Goal: Task Accomplishment & Management: Use online tool/utility

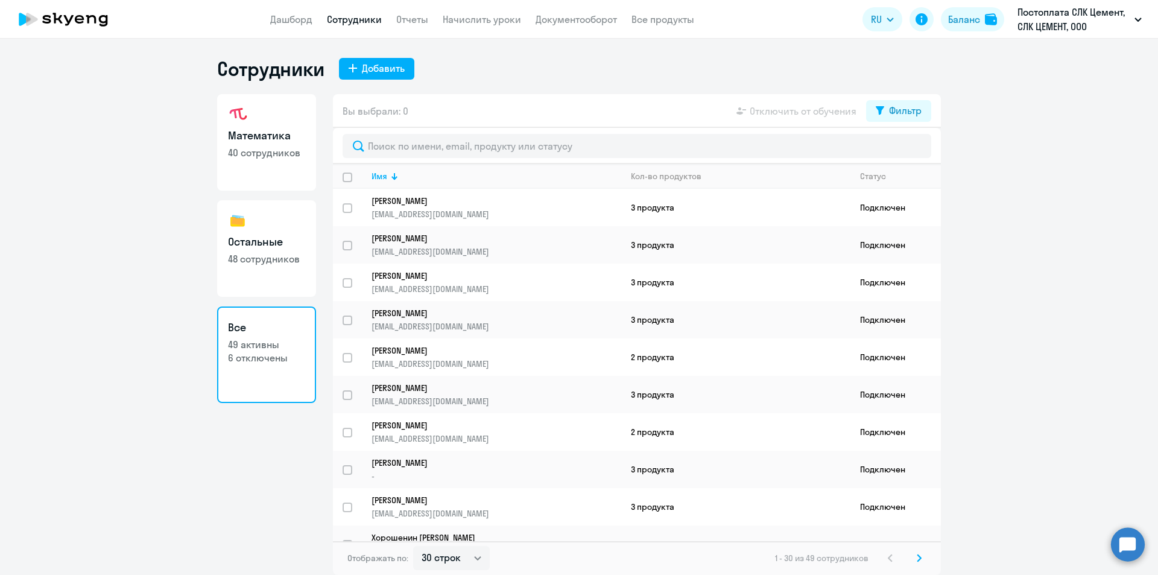
select select "30"
click at [414, 17] on link "Отчеты" at bounding box center [412, 19] width 32 height 12
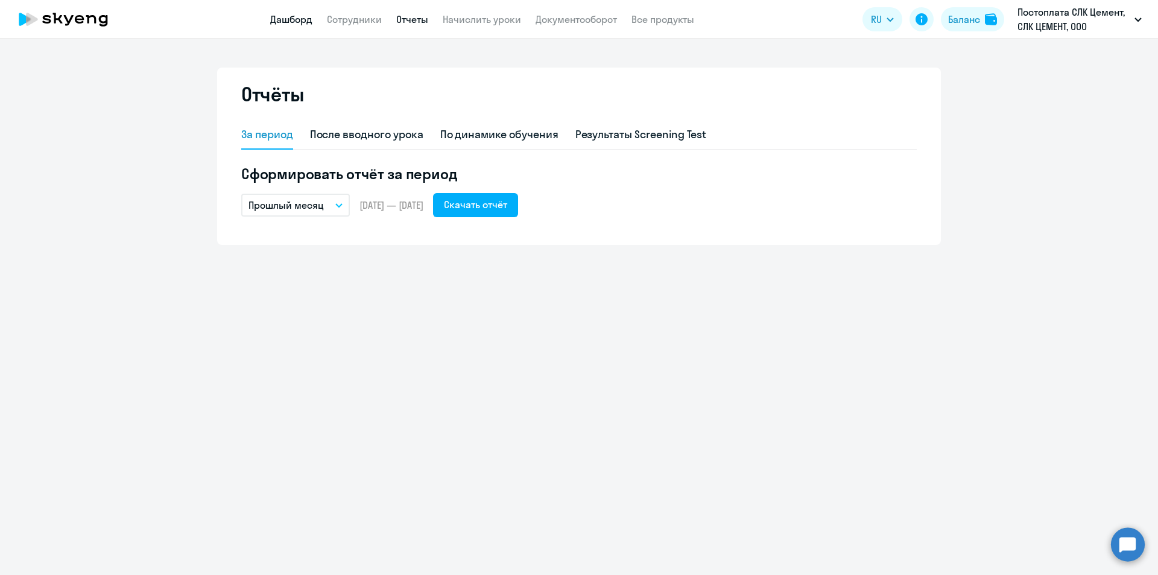
click at [295, 19] on link "Дашборд" at bounding box center [291, 19] width 42 height 12
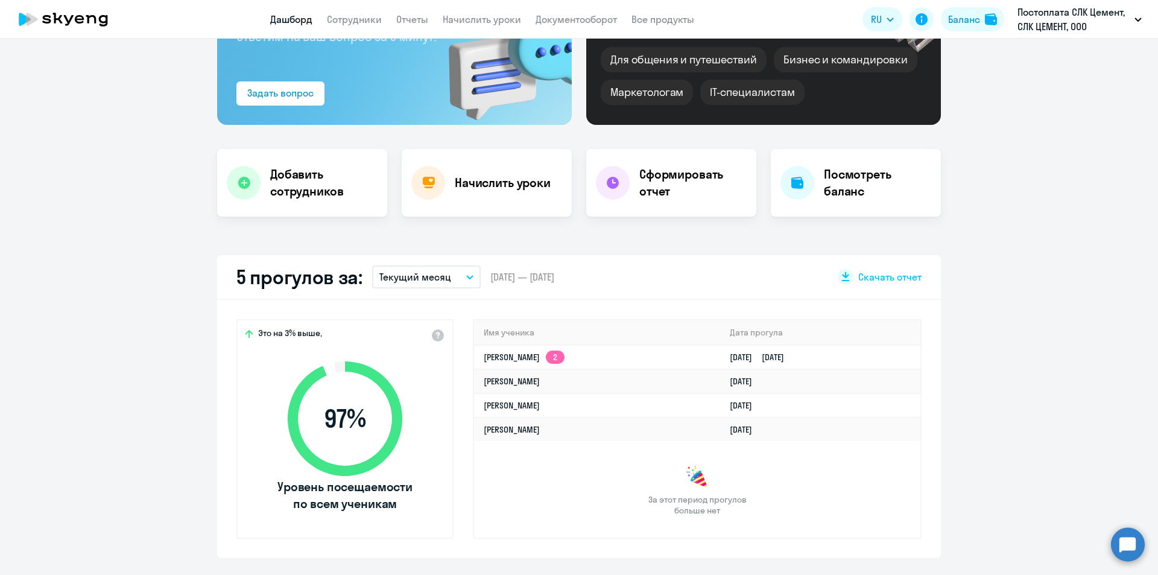
scroll to position [181, 0]
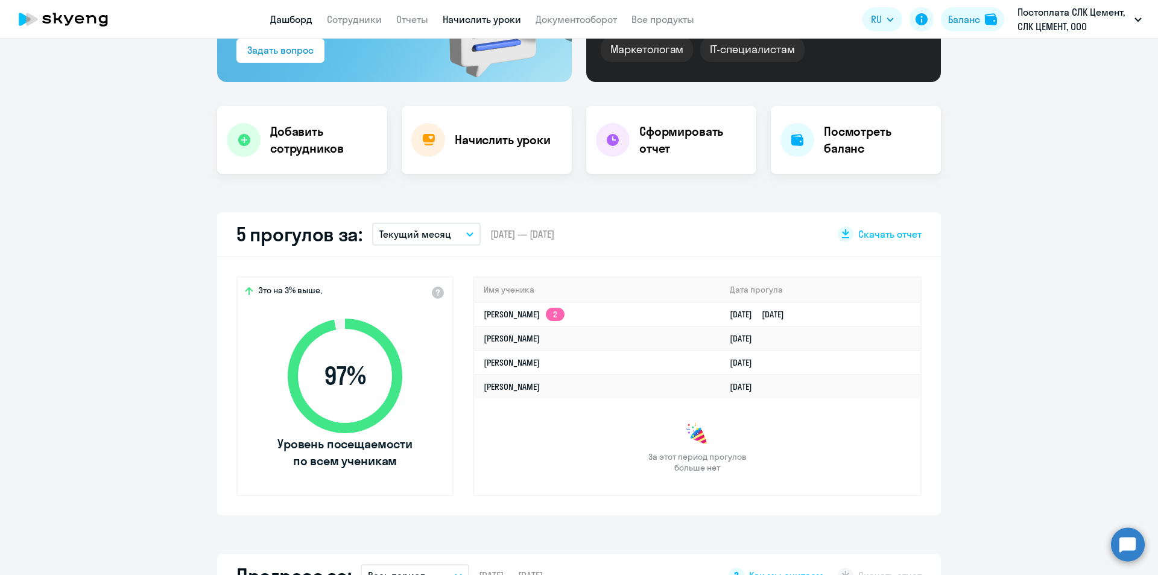
click at [448, 16] on link "Начислить уроки" at bounding box center [482, 19] width 78 height 12
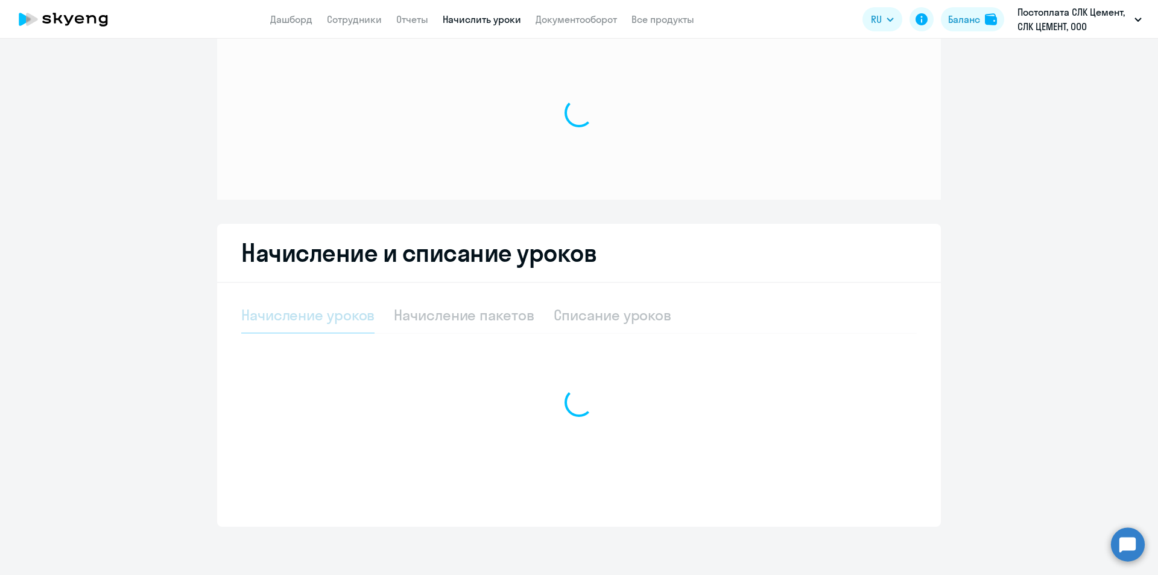
scroll to position [31, 0]
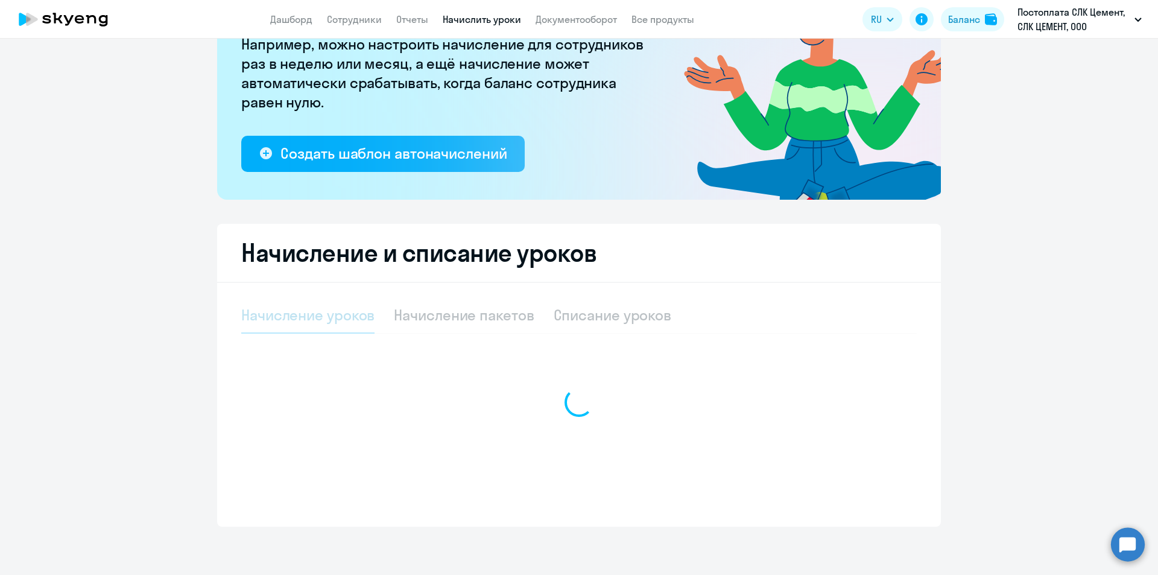
select select "10"
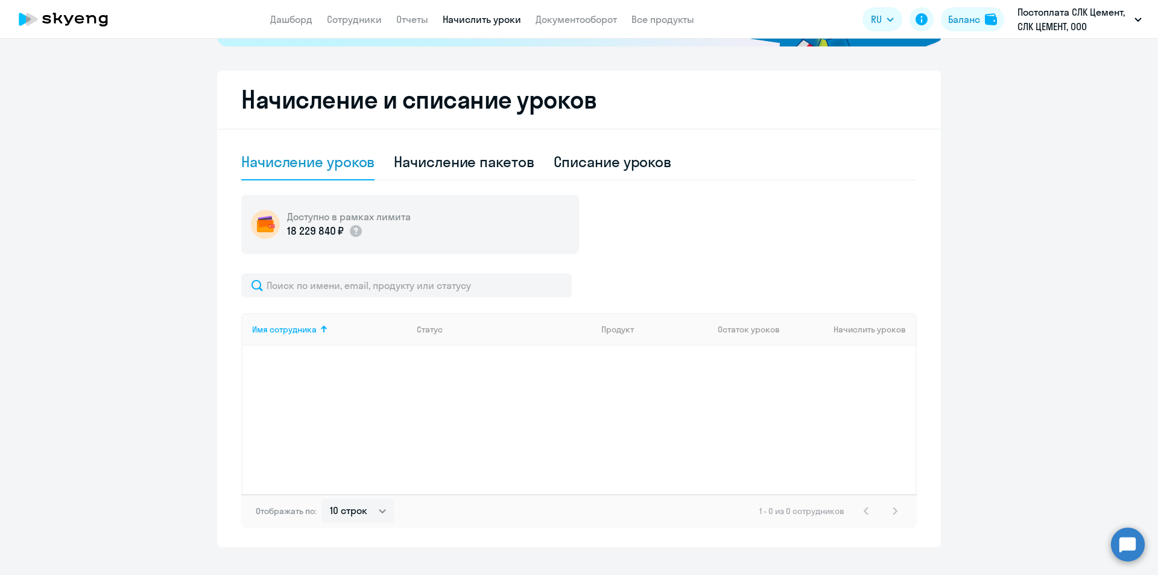
scroll to position [312, 0]
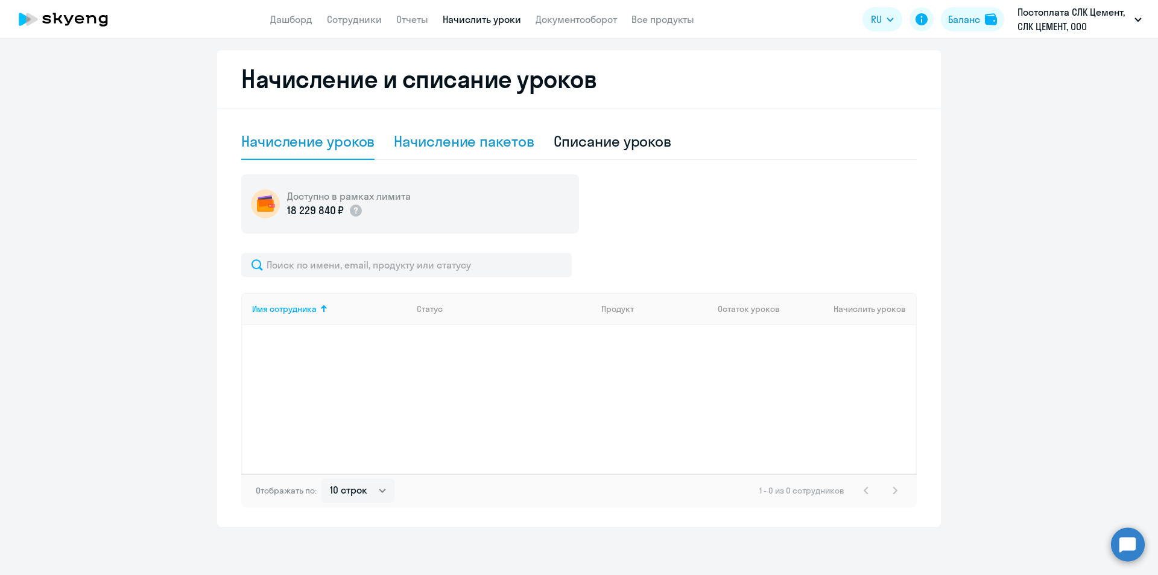
click at [509, 133] on div "Начисление пакетов" at bounding box center [464, 140] width 140 height 19
select select "10"
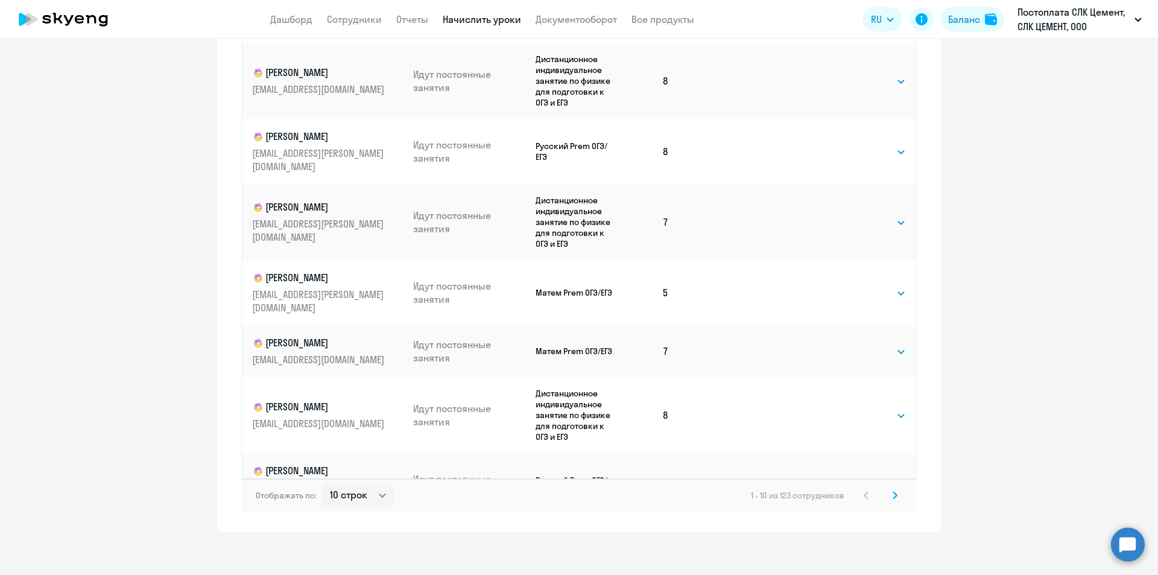
scroll to position [681, 0]
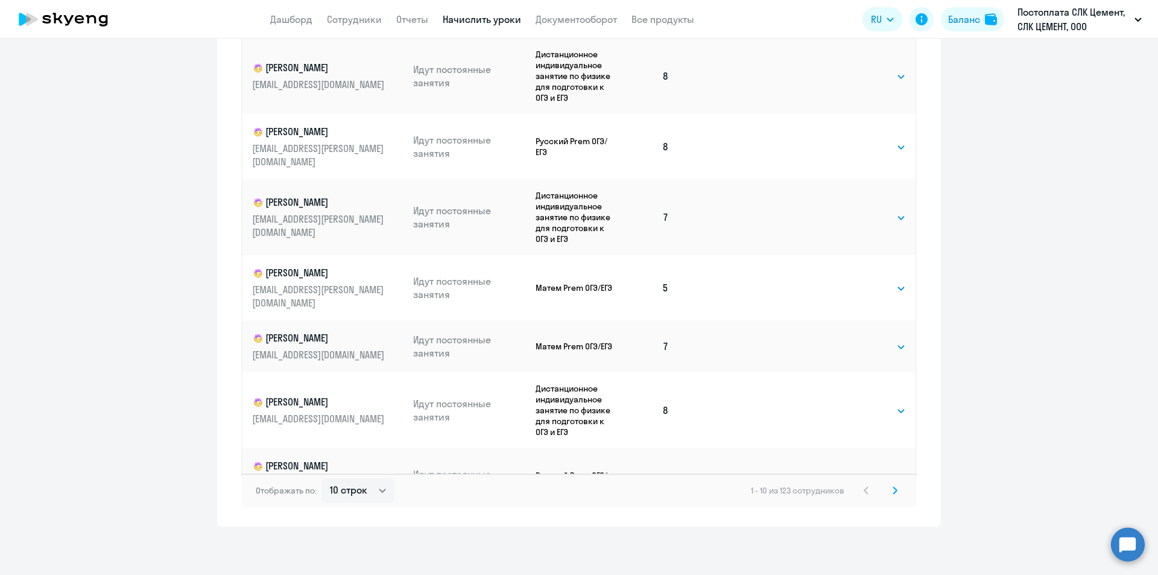
click at [892, 494] on icon at bounding box center [894, 490] width 5 height 8
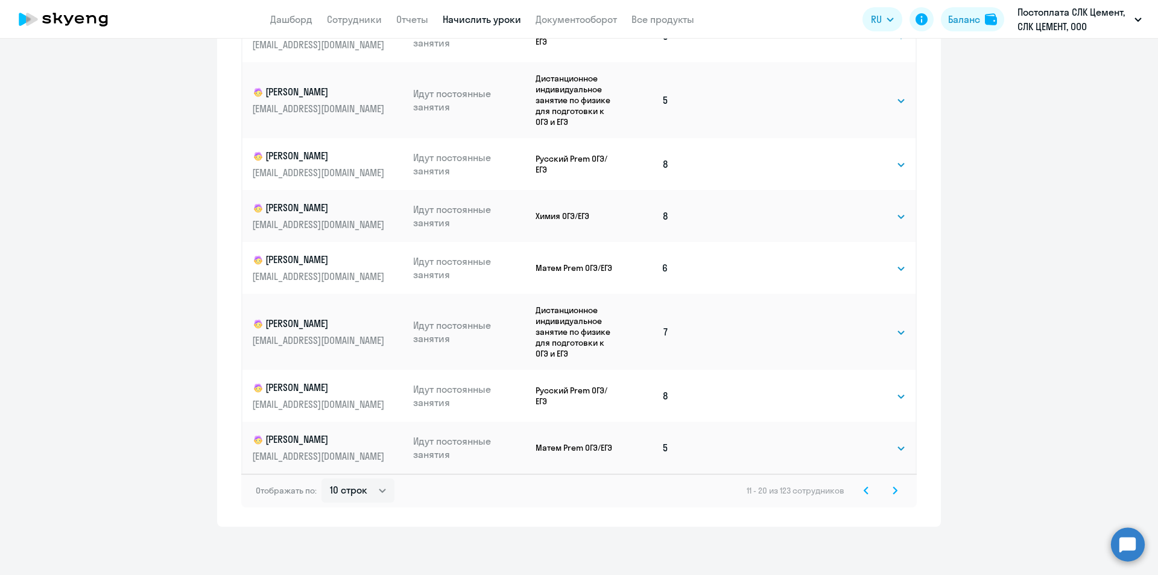
click at [892, 493] on icon at bounding box center [894, 490] width 5 height 8
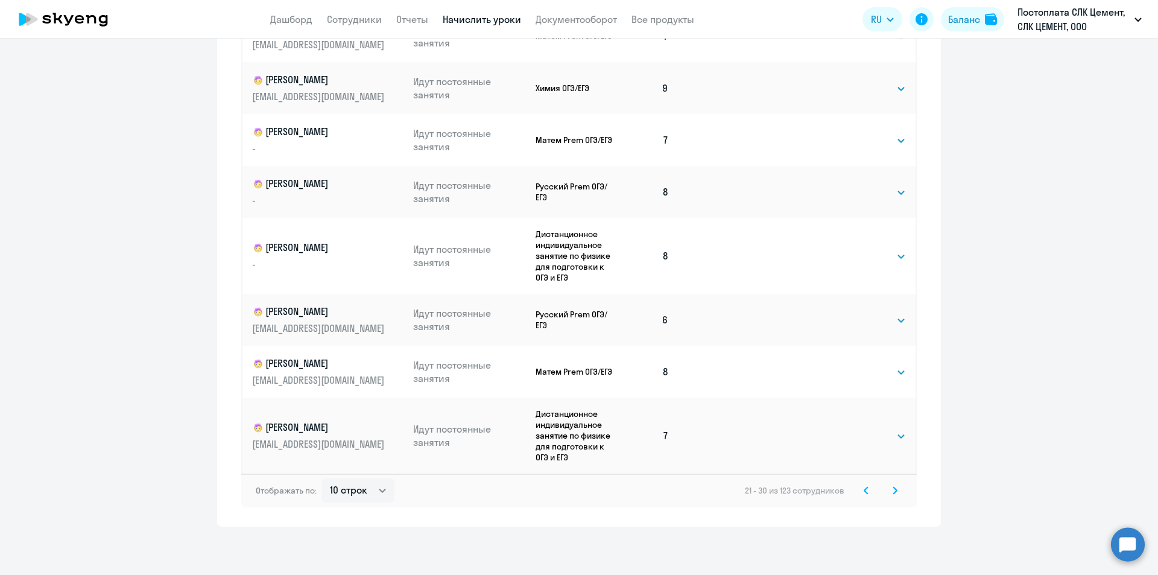
click at [895, 496] on svg-icon at bounding box center [894, 490] width 14 height 14
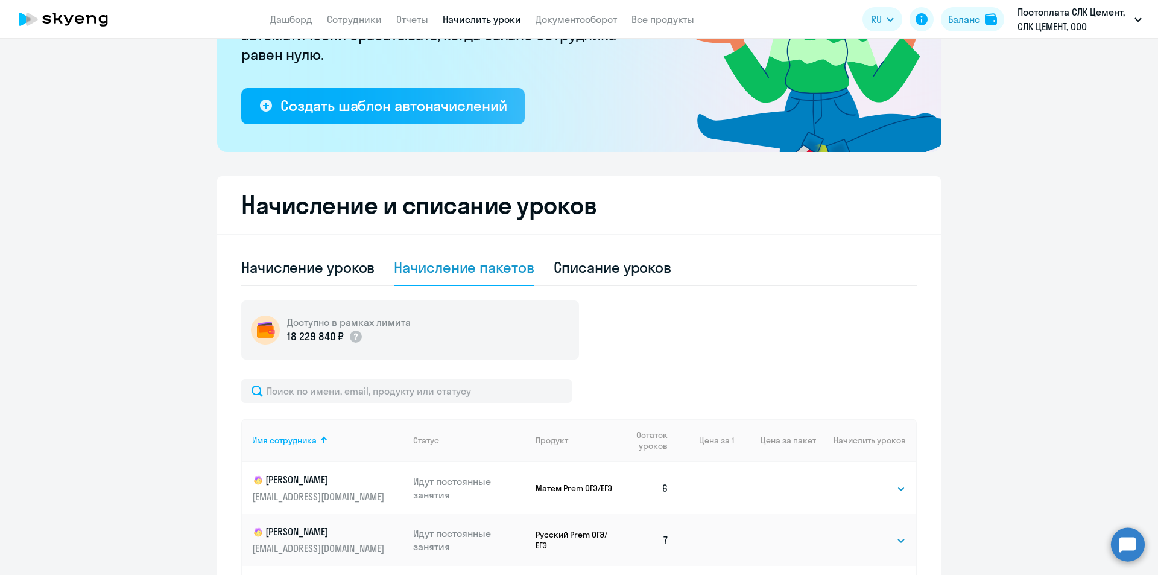
scroll to position [452, 0]
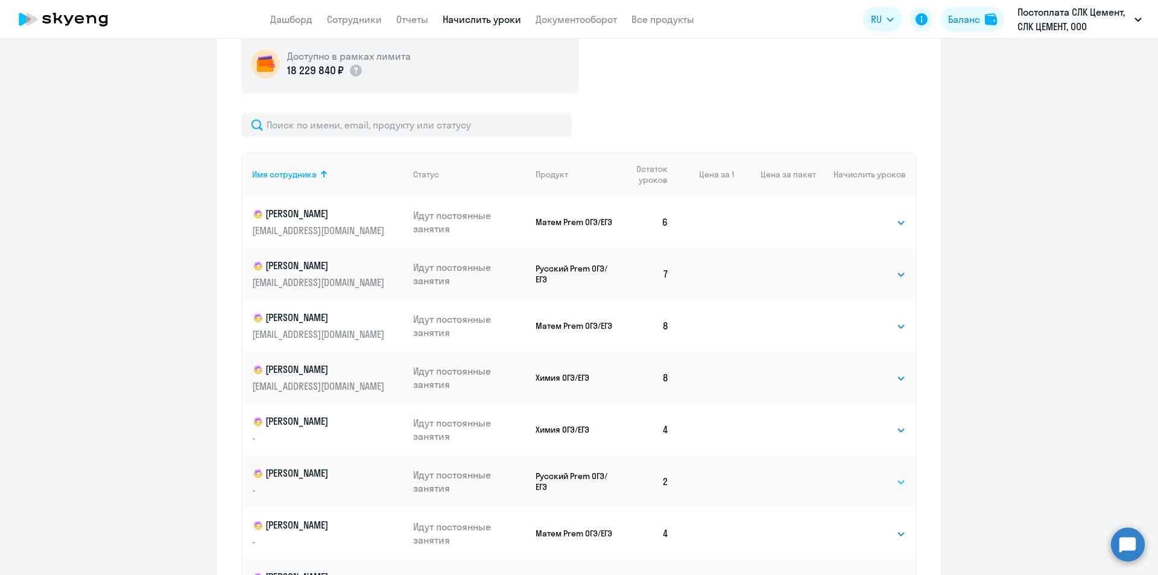
click at [861, 482] on select "Выбрать 4 8 16 32 64 96 128" at bounding box center [880, 481] width 49 height 14
select select "4"
click at [856, 474] on select "Выбрать 4 8 16 32 64 96 128" at bounding box center [880, 481] width 49 height 14
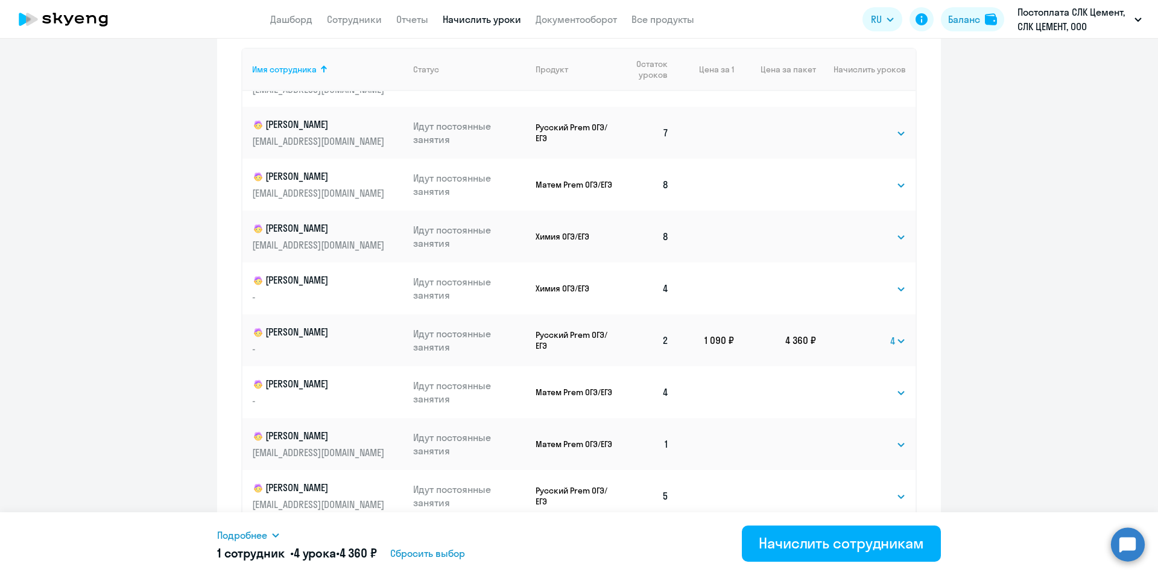
scroll to position [681, 0]
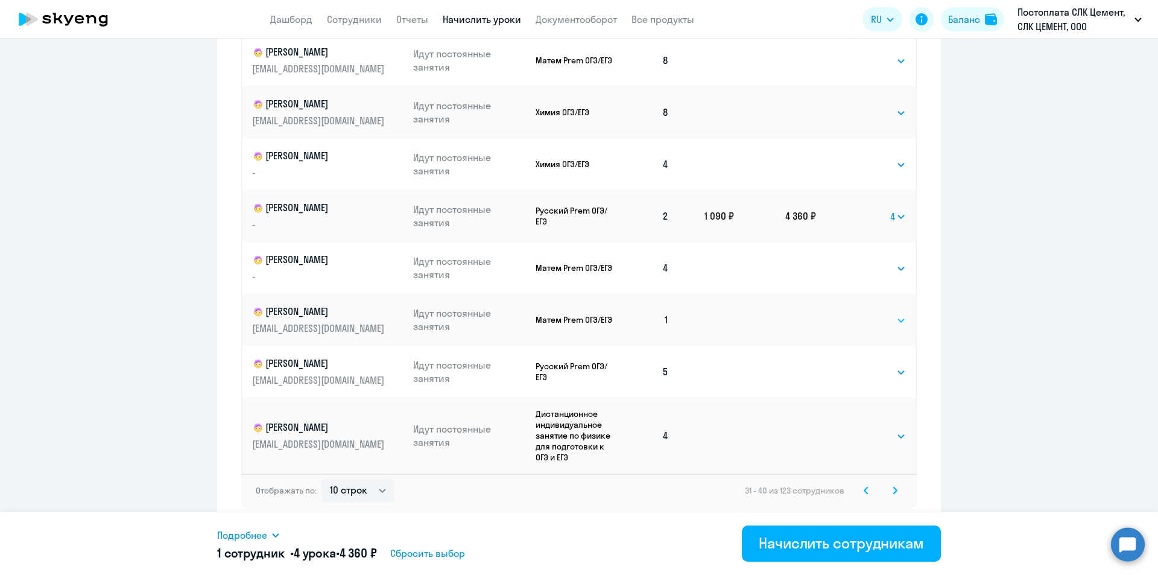
click at [858, 320] on select "Выбрать 4 8 16 32 64 96 128" at bounding box center [880, 320] width 49 height 14
select select "4"
click at [856, 313] on select "Выбрать 4 8 16 32 64 96 128" at bounding box center [880, 320] width 49 height 14
click at [892, 491] on icon at bounding box center [894, 490] width 5 height 8
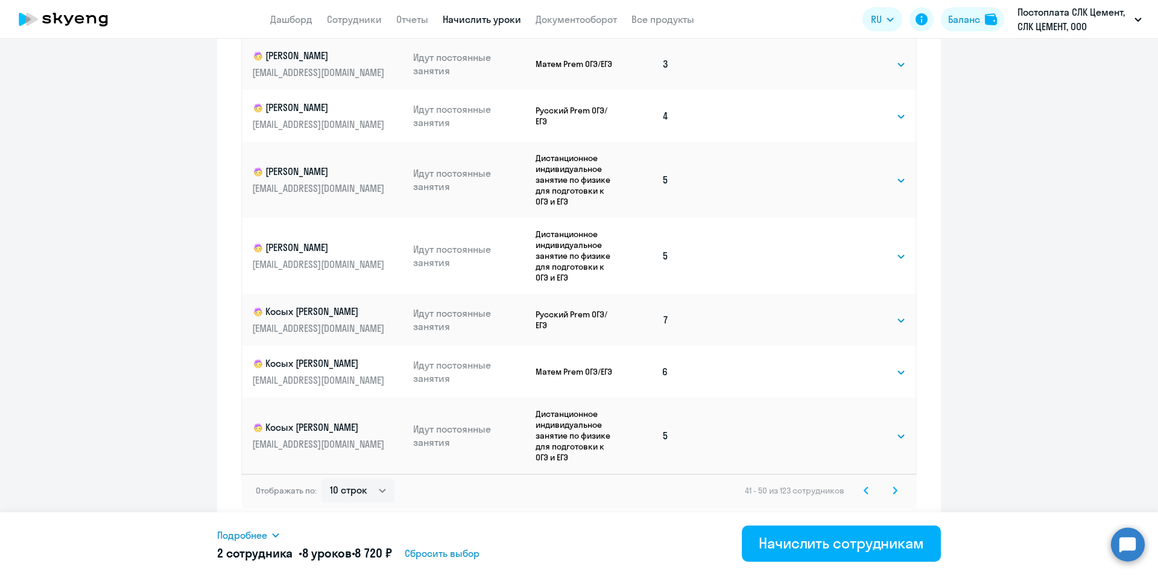
click at [899, 494] on div "Отображать по: 10 строк 30 строк 50 строк 41 - 50 из 123 сотрудников" at bounding box center [578, 490] width 675 height 34
click at [894, 489] on svg-icon at bounding box center [894, 490] width 14 height 14
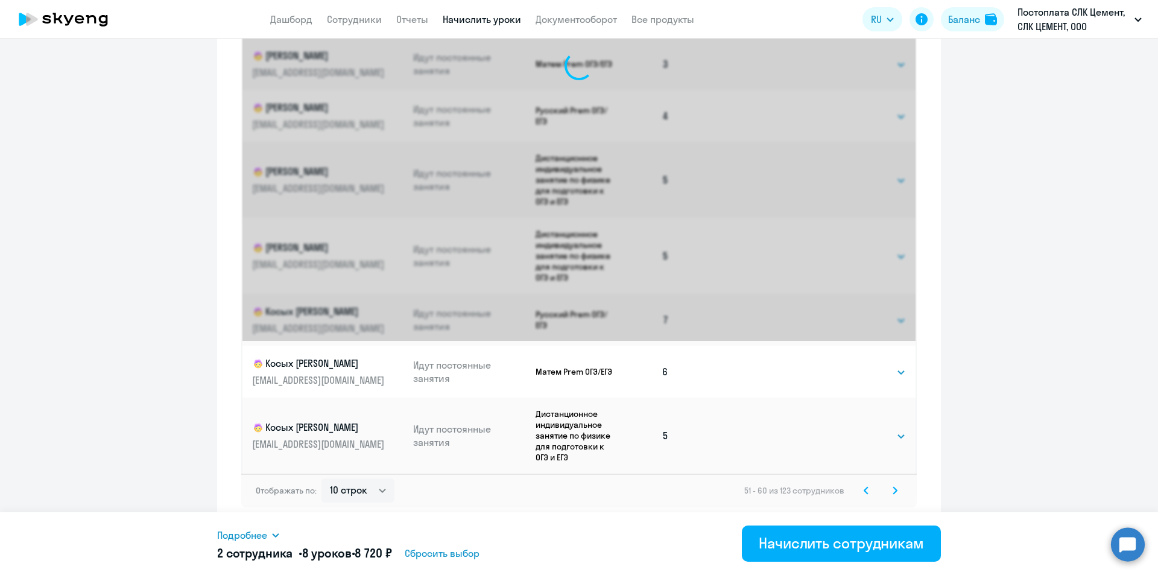
scroll to position [0, 0]
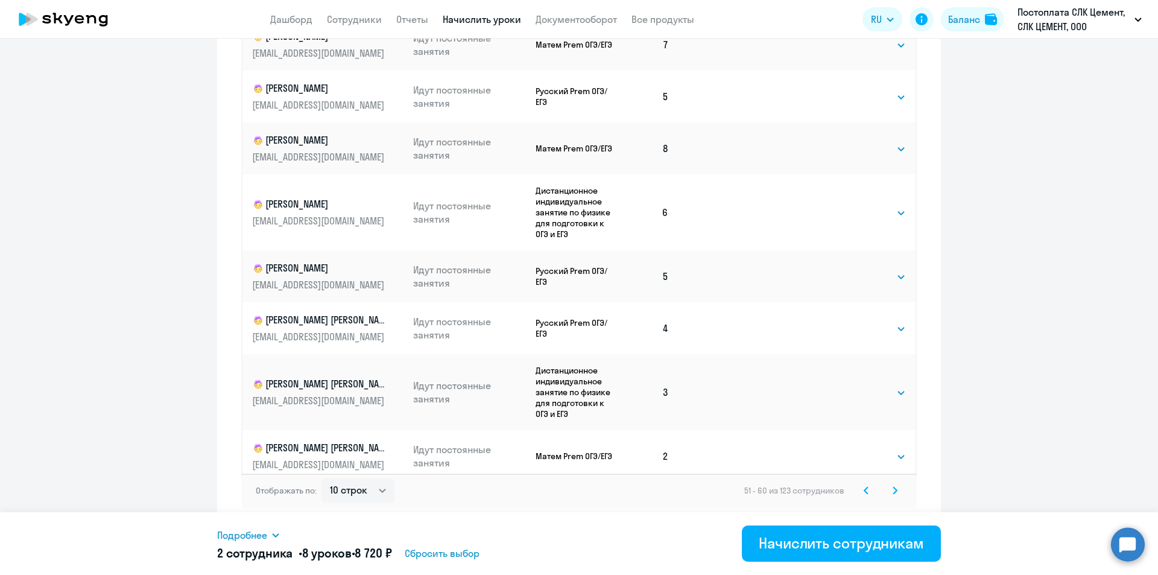
click at [866, 438] on td "Выбрать 4 8 16 32 64 96 128 Выбрать" at bounding box center [865, 456] width 99 height 52
click at [869, 458] on select "Выбрать 4 8 16 32 64 96 128" at bounding box center [880, 456] width 49 height 14
select select "4"
click at [856, 449] on select "Выбрать 4 8 16 32 64 96 128" at bounding box center [880, 456] width 49 height 14
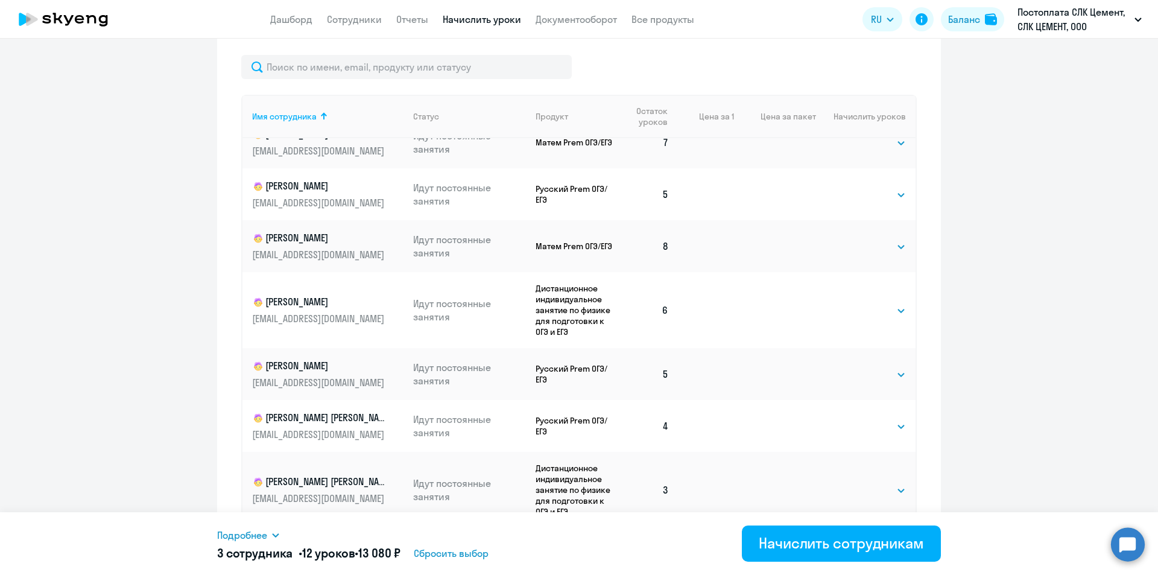
scroll to position [681, 0]
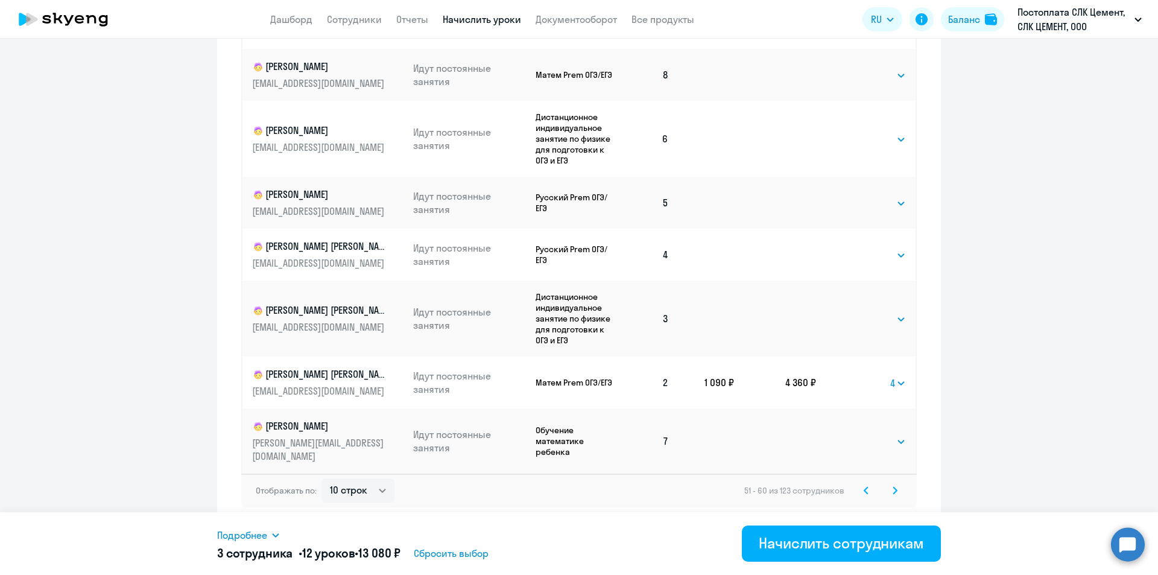
click at [893, 487] on icon at bounding box center [895, 490] width 4 height 7
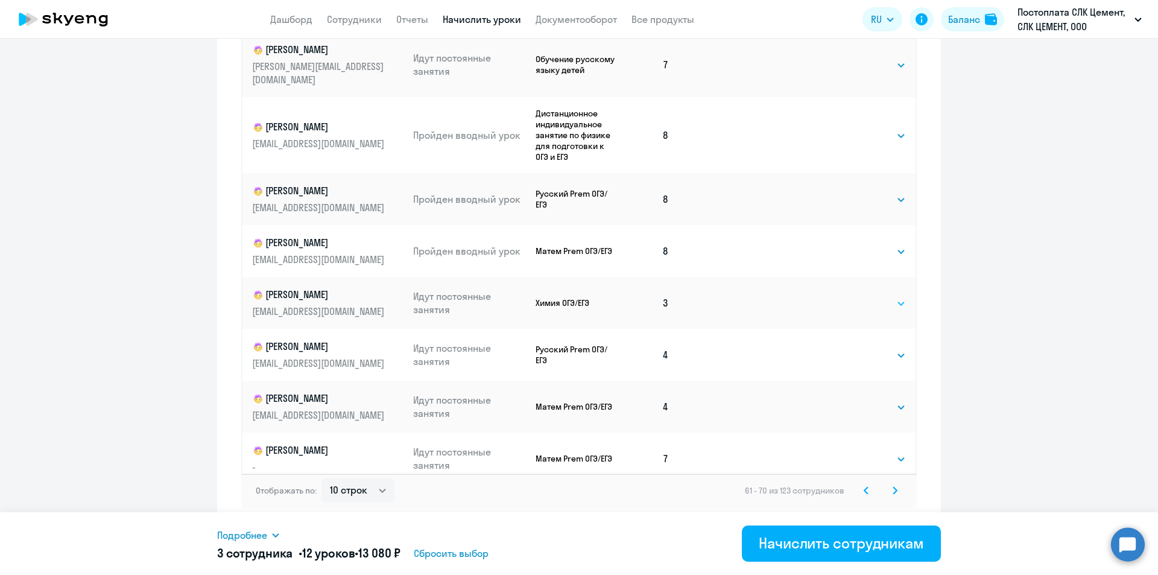
click at [856, 301] on select "Выбрать 4 8 16 32 64 96 128" at bounding box center [880, 303] width 49 height 14
select select "4"
click at [856, 296] on select "Выбрать 4 8 16 32 64 96 128" at bounding box center [880, 303] width 49 height 14
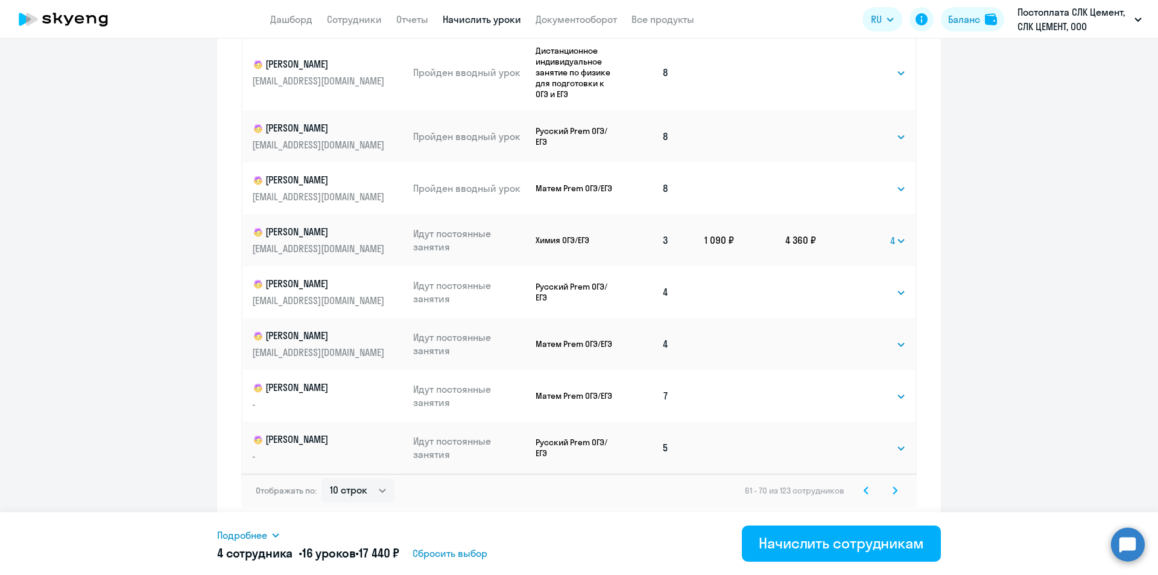
click at [892, 492] on icon at bounding box center [894, 490] width 5 height 8
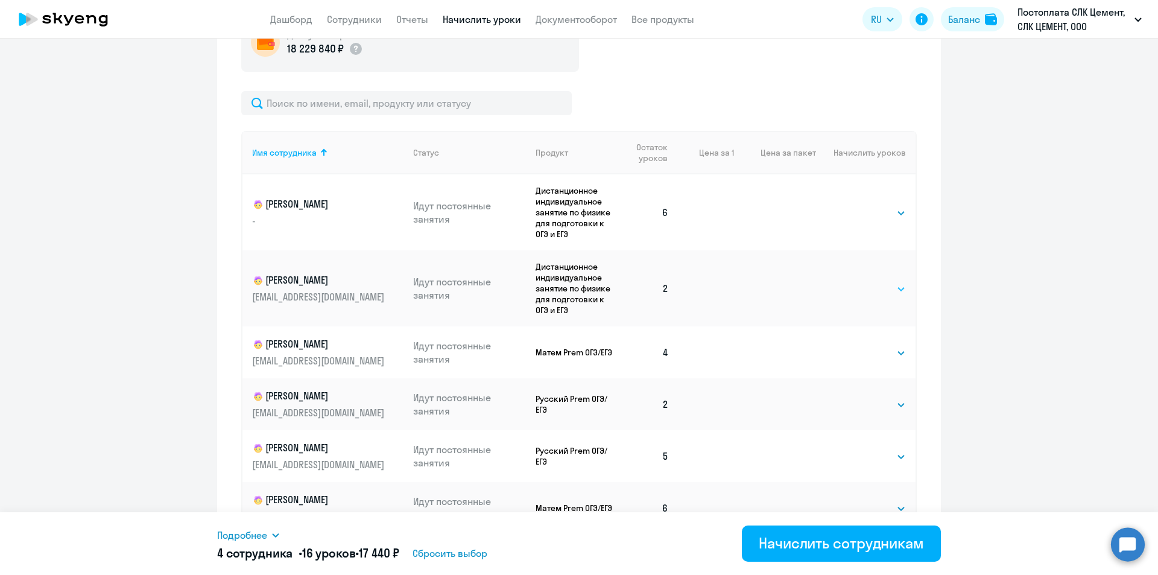
click at [856, 284] on select "Выбрать 4 8 16 32 64 96 128" at bounding box center [880, 289] width 49 height 14
select select "4"
click at [856, 282] on select "Выбрать 4 8 16 32 64 96 128" at bounding box center [880, 289] width 49 height 14
click at [860, 404] on select "Выбрать 4 8 16 32 64 96 128" at bounding box center [880, 404] width 49 height 14
select select "4"
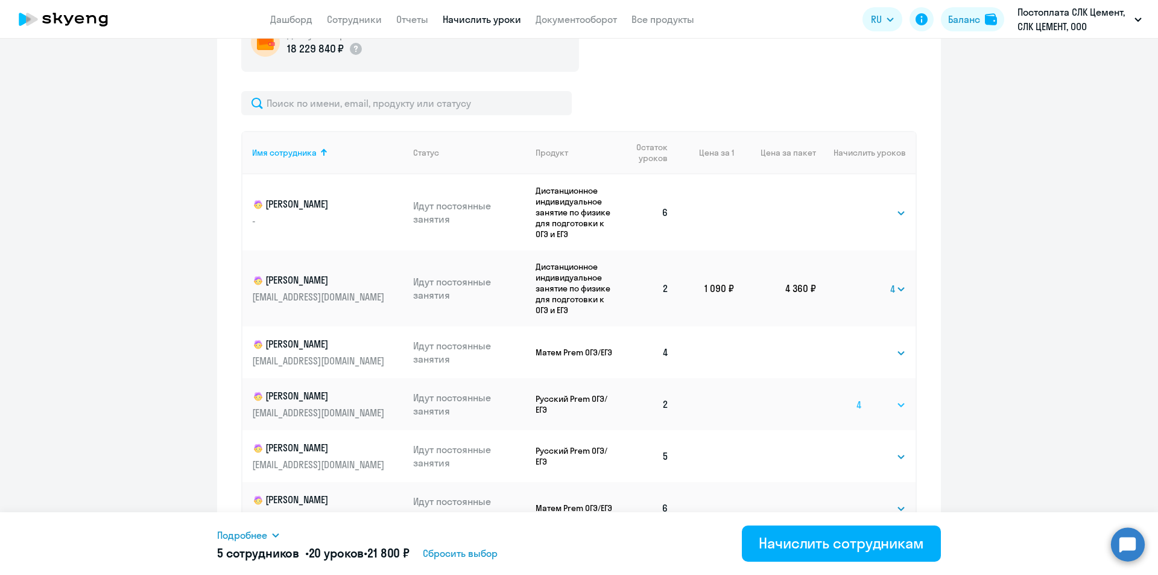
click at [856, 397] on select "Выбрать 4 8 16 32 64 96 128" at bounding box center [880, 404] width 49 height 14
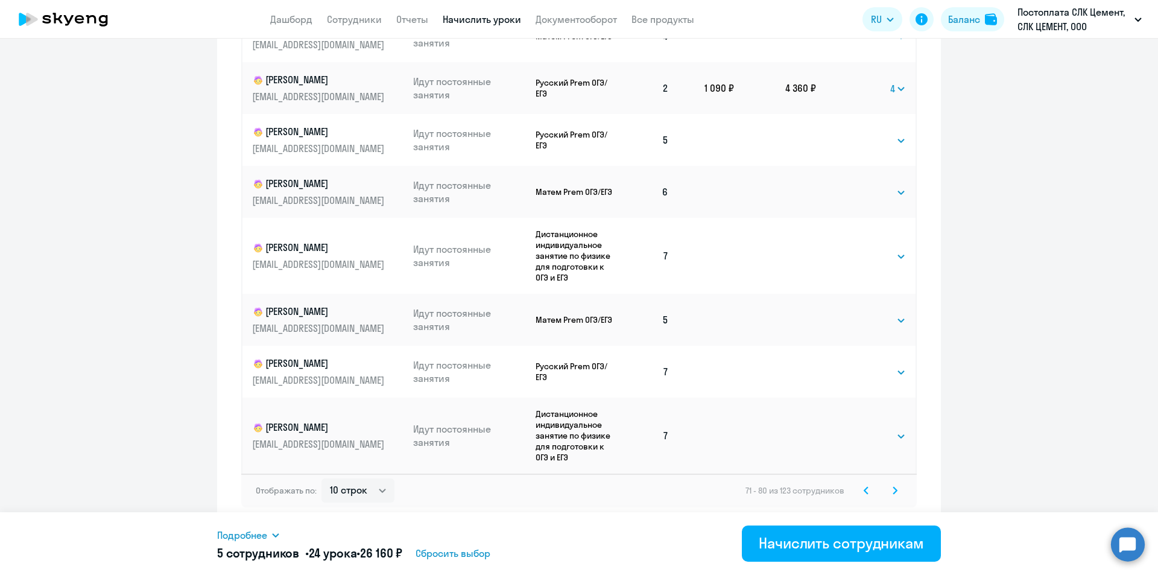
click at [893, 491] on svg-icon at bounding box center [894, 490] width 14 height 14
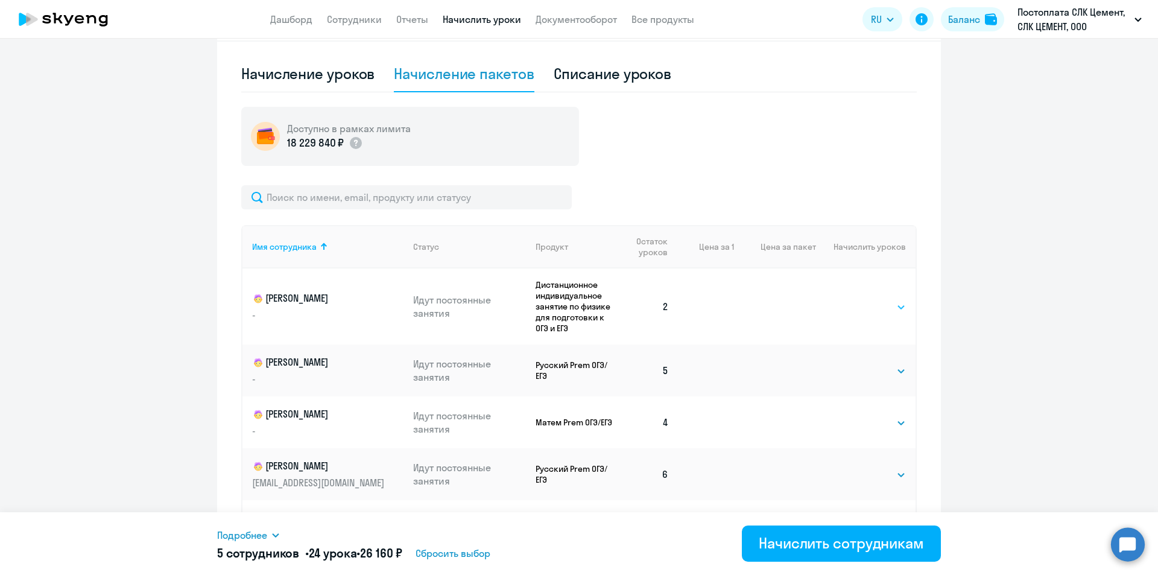
click at [867, 311] on select "Выбрать 4 8 16 32 64 96 128" at bounding box center [880, 307] width 49 height 14
select select "4"
click at [856, 300] on select "Выбрать 4 8 16 32 64 96 128" at bounding box center [880, 307] width 49 height 14
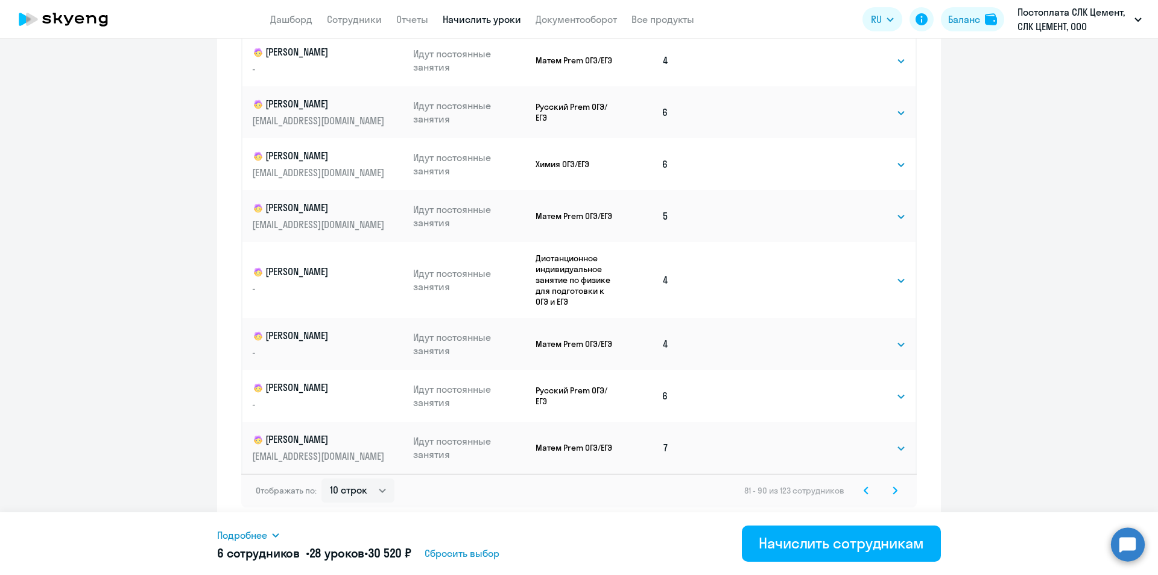
click at [893, 490] on icon at bounding box center [895, 490] width 4 height 7
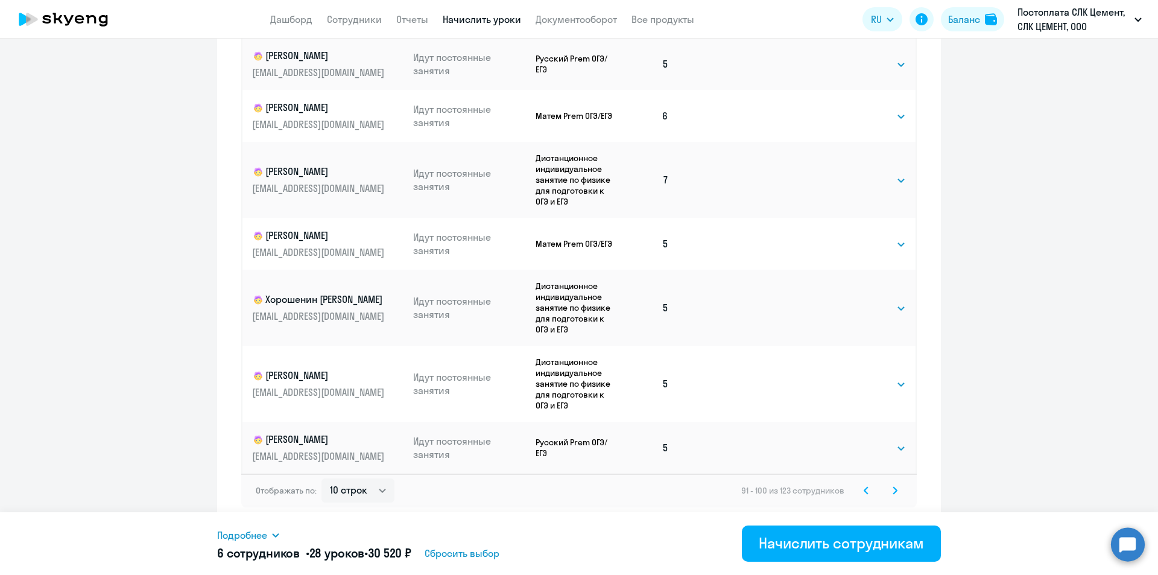
click at [896, 490] on svg-icon at bounding box center [894, 490] width 14 height 14
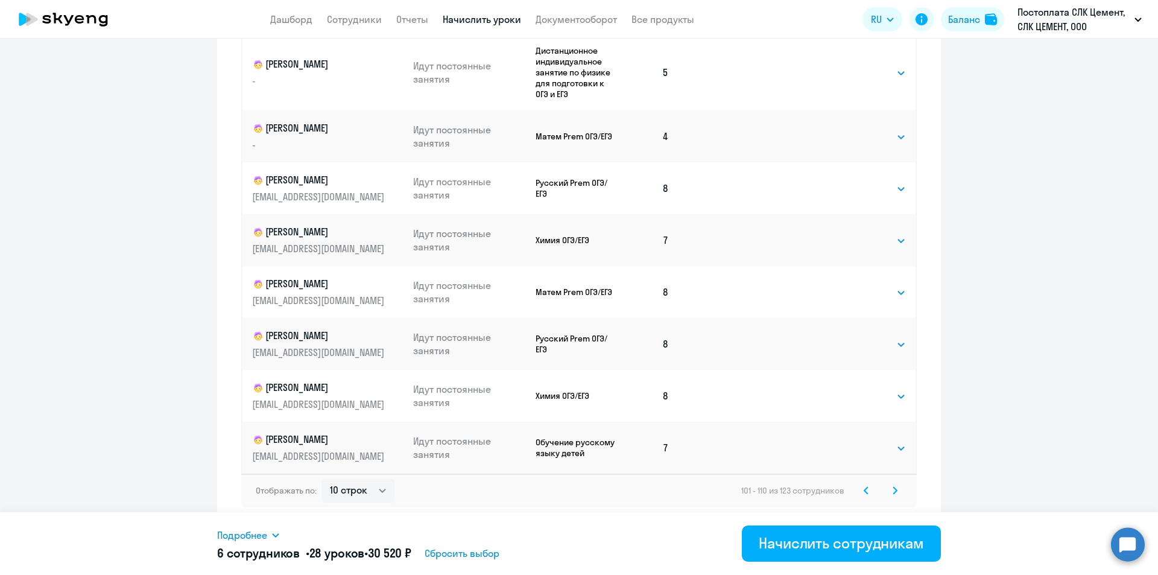
click at [896, 493] on svg-icon at bounding box center [894, 490] width 14 height 14
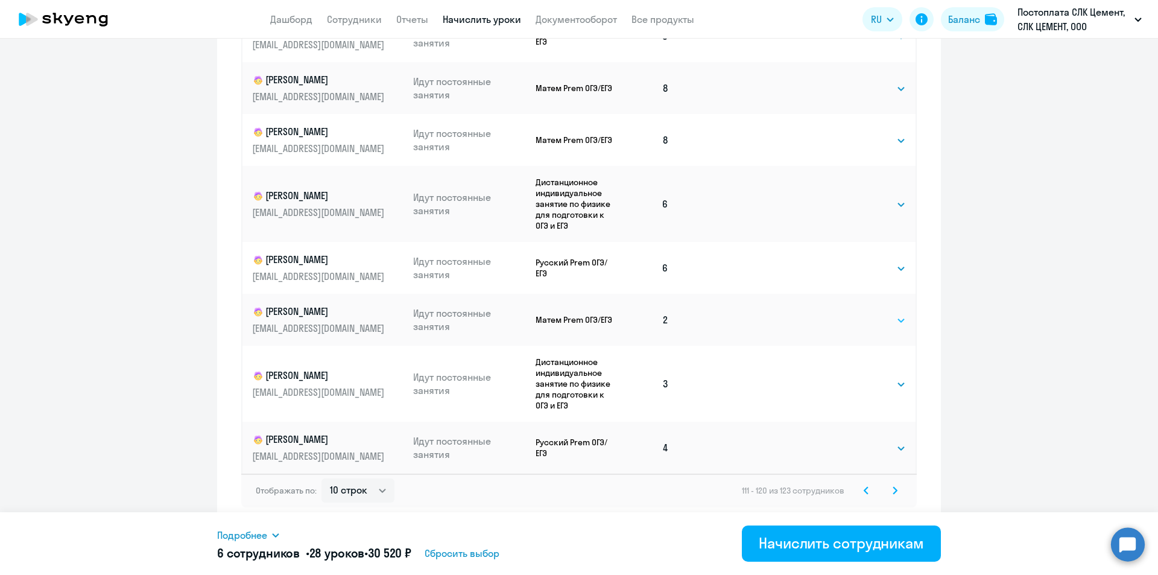
click at [859, 324] on select "Выбрать 4 8 16 32 64 96 128" at bounding box center [880, 320] width 49 height 14
select select "4"
click at [856, 313] on select "Выбрать 4 8 16 32 64 96 128" at bounding box center [880, 320] width 49 height 14
click at [861, 381] on select "Выбрать 4 8 16 32 64 96 128" at bounding box center [880, 384] width 49 height 14
select select "4"
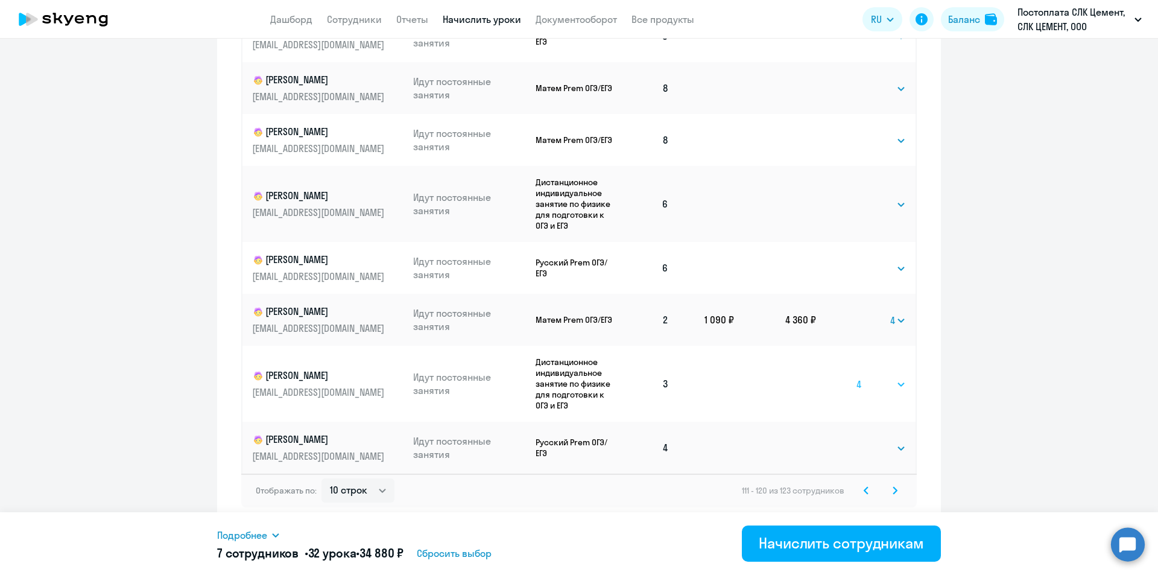
click at [856, 377] on select "Выбрать 4 8 16 32 64 96 128" at bounding box center [880, 384] width 49 height 14
click at [887, 485] on svg-icon at bounding box center [894, 490] width 14 height 14
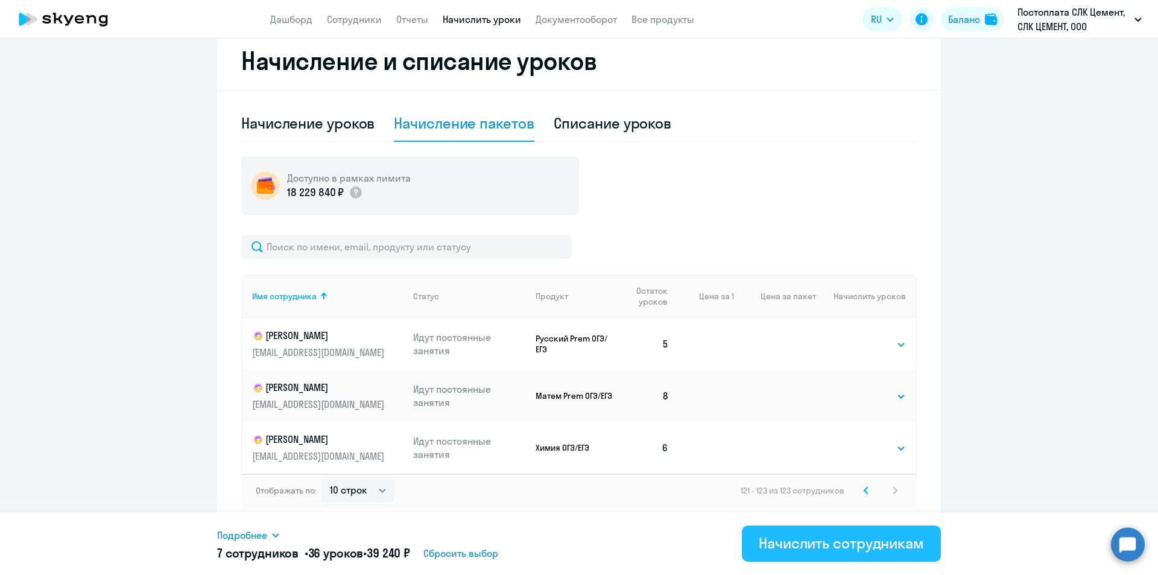
click at [854, 544] on div "Начислить сотрудникам" at bounding box center [840, 542] width 165 height 19
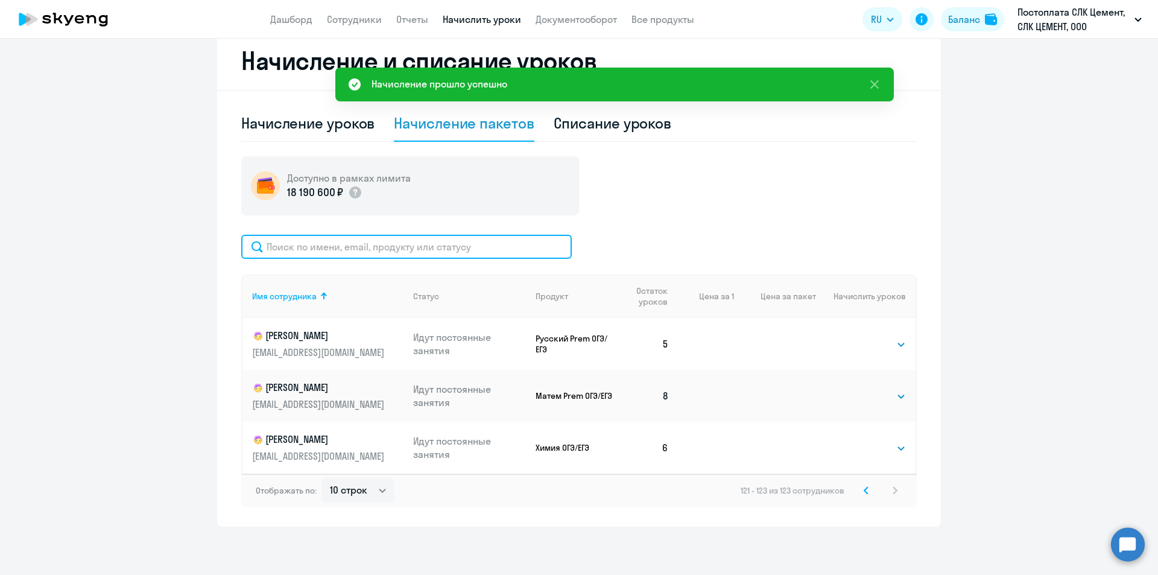
drag, startPoint x: 397, startPoint y: 245, endPoint x: 464, endPoint y: 248, distance: 67.0
click at [397, 245] on input "text" at bounding box center [406, 247] width 330 height 24
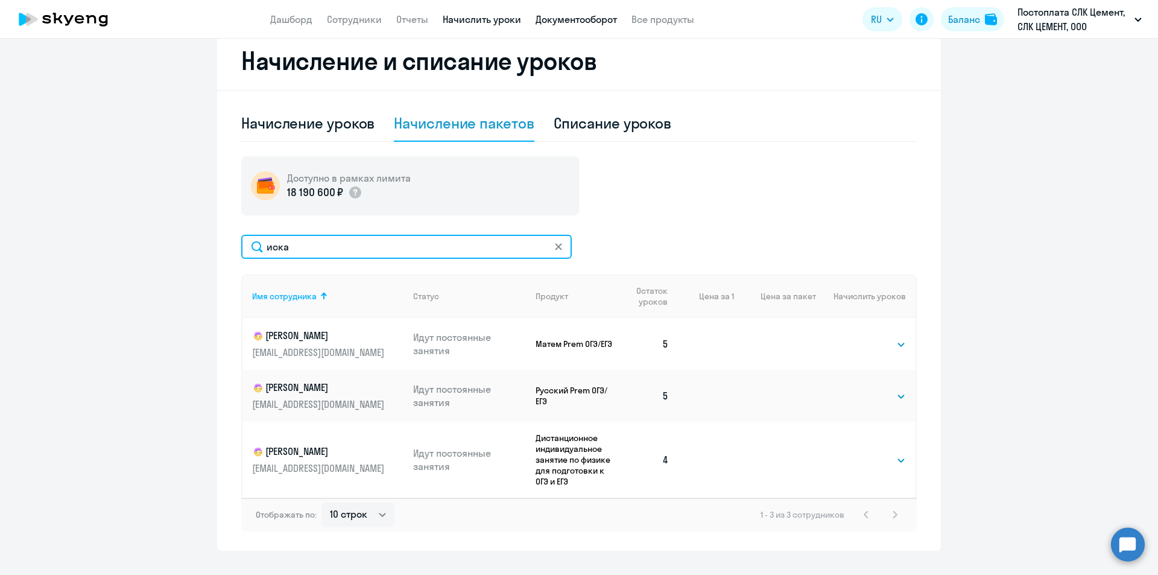
type input "иска"
